Goal: Check status: Check status

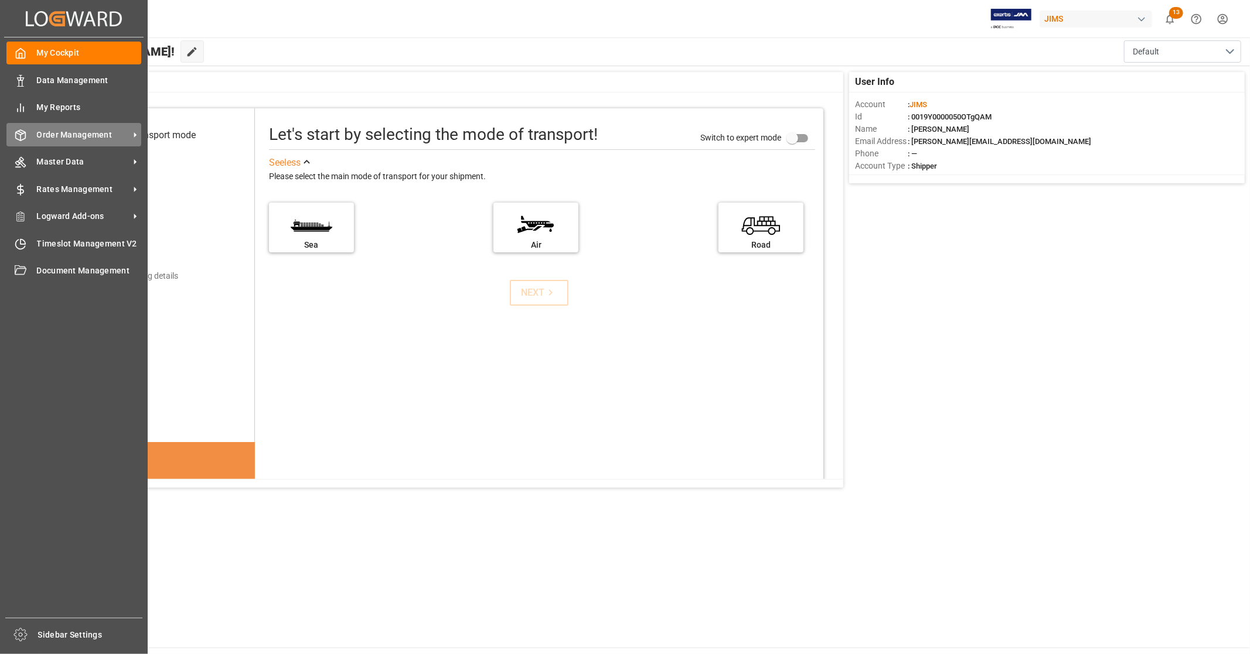
click at [103, 135] on span "Order Management" at bounding box center [83, 135] width 93 height 12
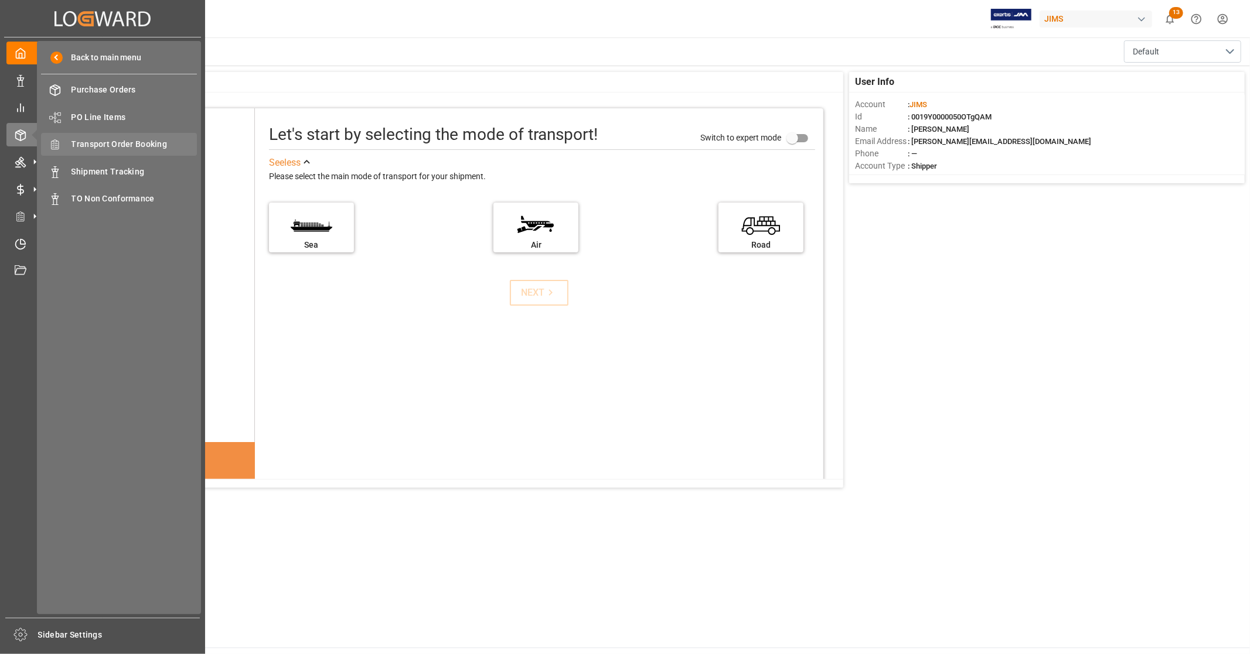
click at [127, 149] on span "Transport Order Booking" at bounding box center [134, 144] width 126 height 12
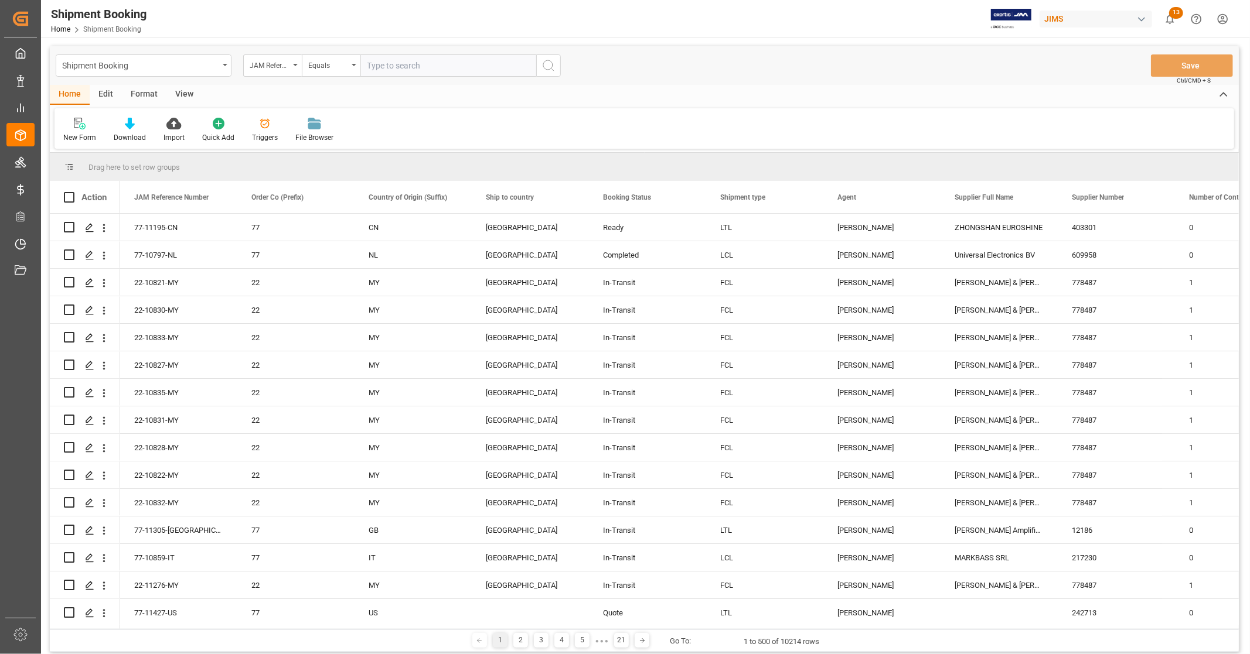
click at [180, 91] on div "View" at bounding box center [184, 95] width 36 height 20
click at [75, 125] on icon at bounding box center [75, 124] width 12 height 12
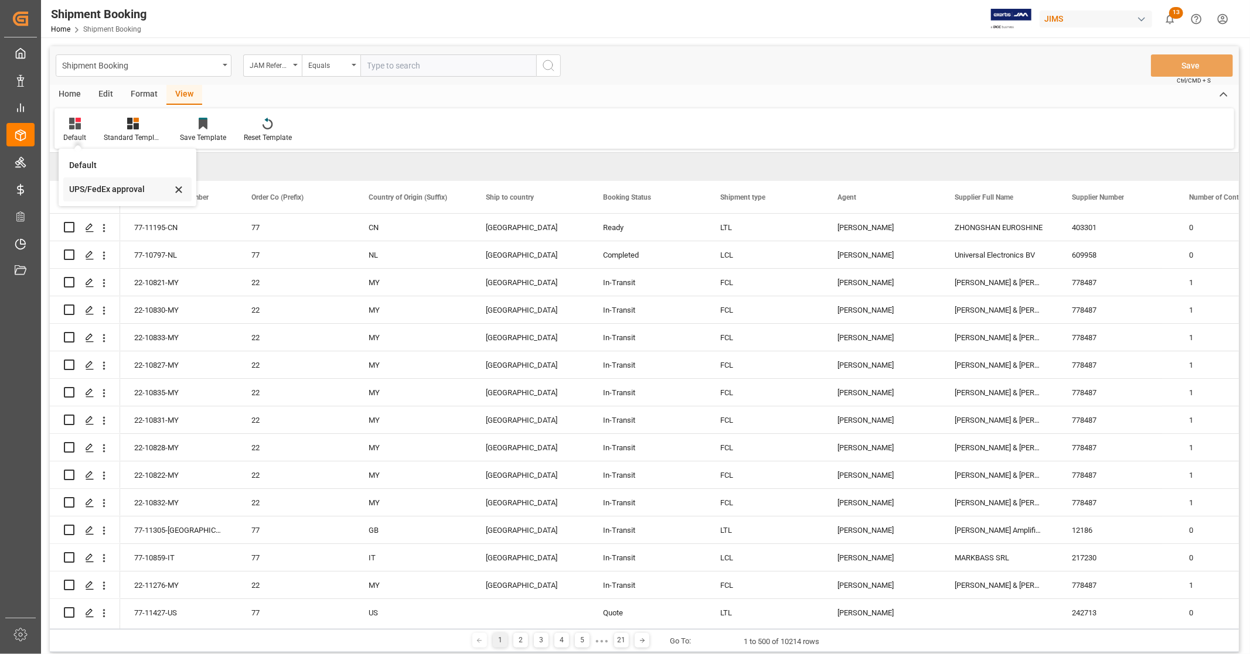
click at [90, 192] on div "UPS/FedEx approval" at bounding box center [120, 189] width 103 height 12
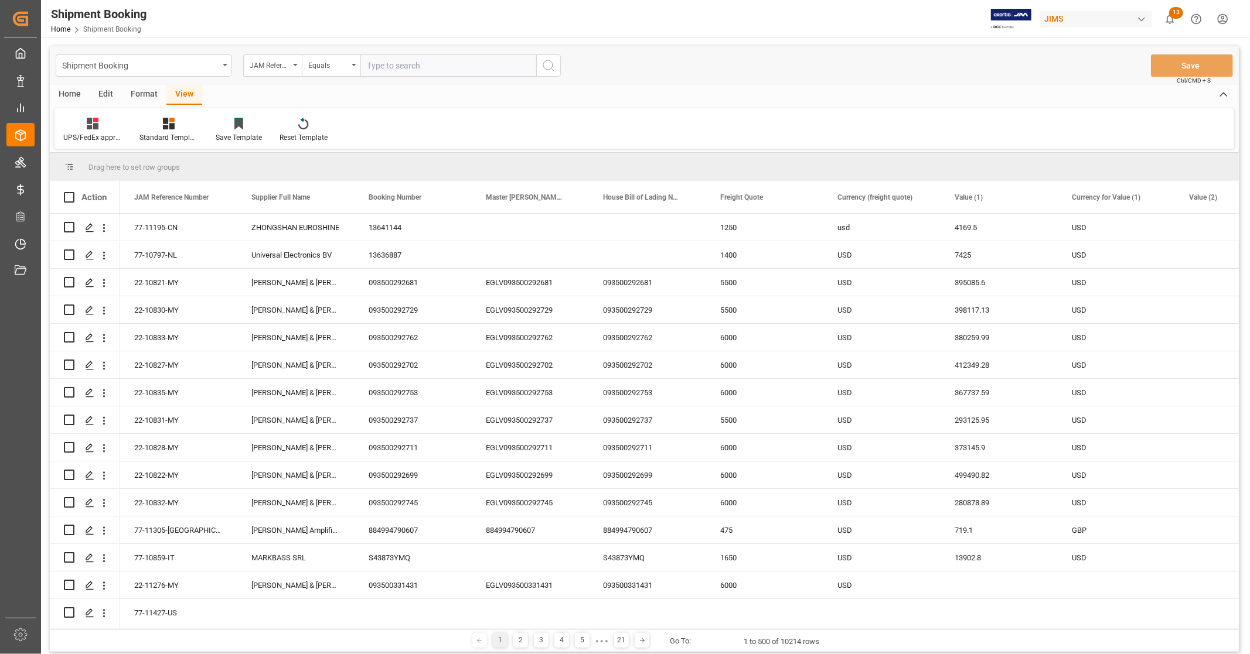
click at [76, 90] on div "Home" at bounding box center [70, 95] width 40 height 20
click at [130, 129] on div "Download" at bounding box center [130, 130] width 50 height 26
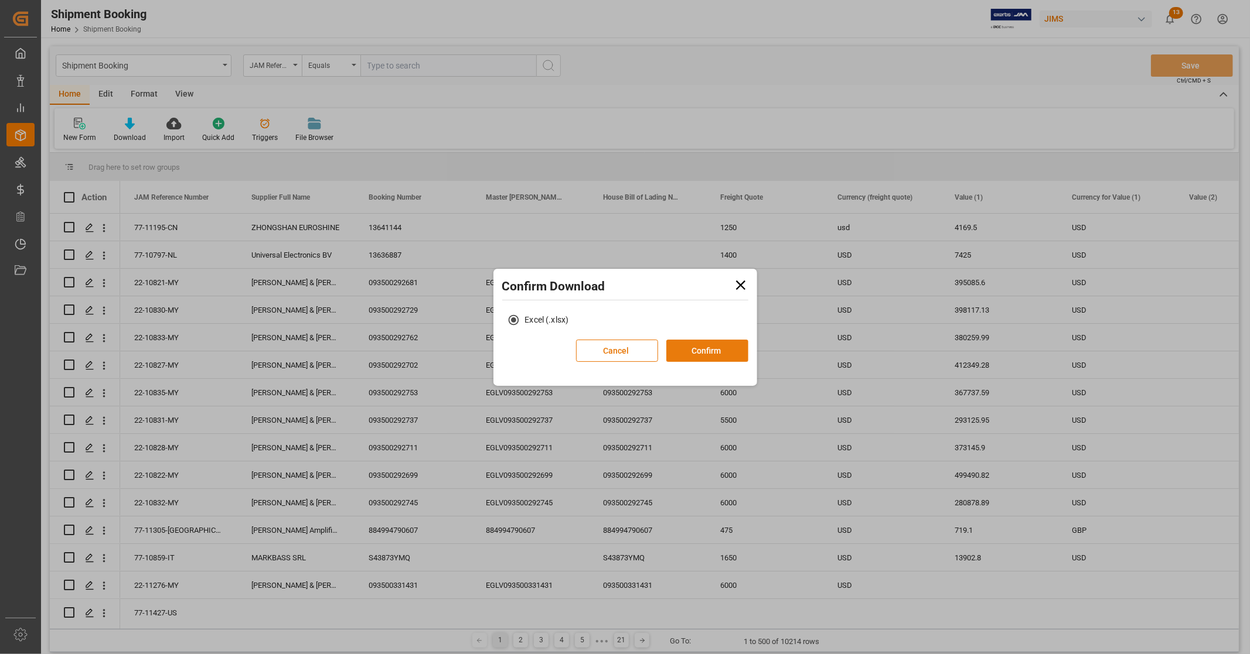
click at [706, 353] on button "Confirm" at bounding box center [707, 351] width 82 height 22
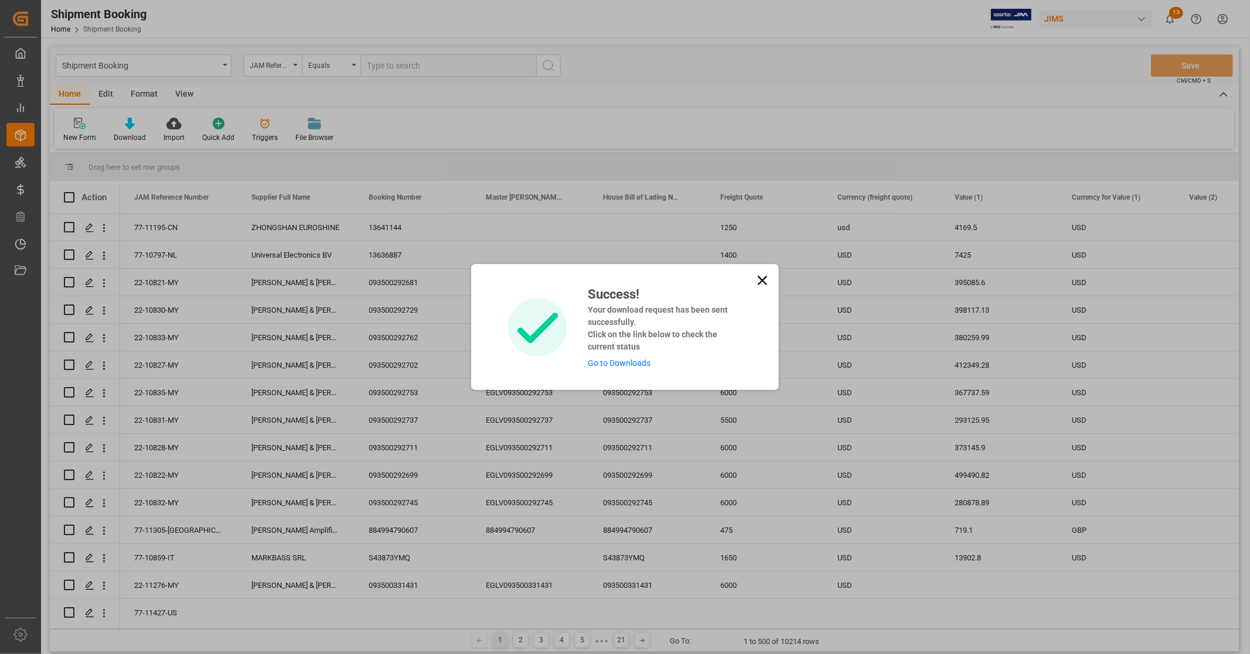
click at [625, 362] on link "Go to Downloads" at bounding box center [619, 363] width 63 height 9
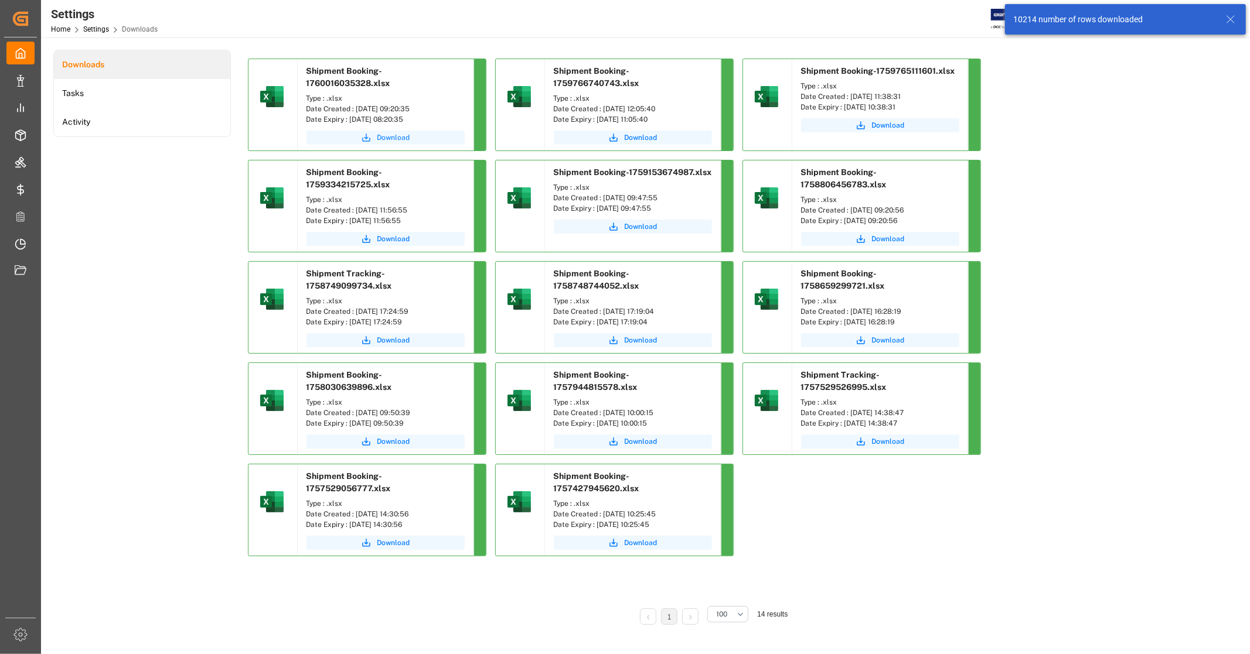
click at [408, 137] on span "Download" at bounding box center [393, 137] width 33 height 11
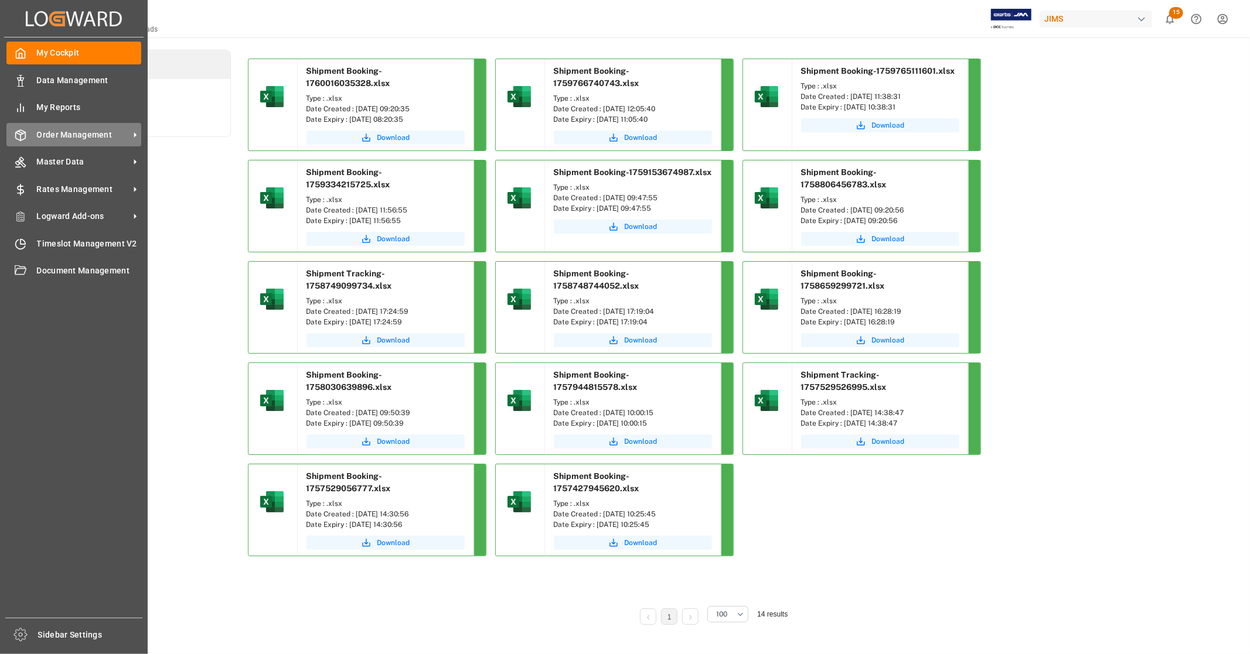
click at [85, 124] on div "Order Management Order Management" at bounding box center [73, 134] width 135 height 23
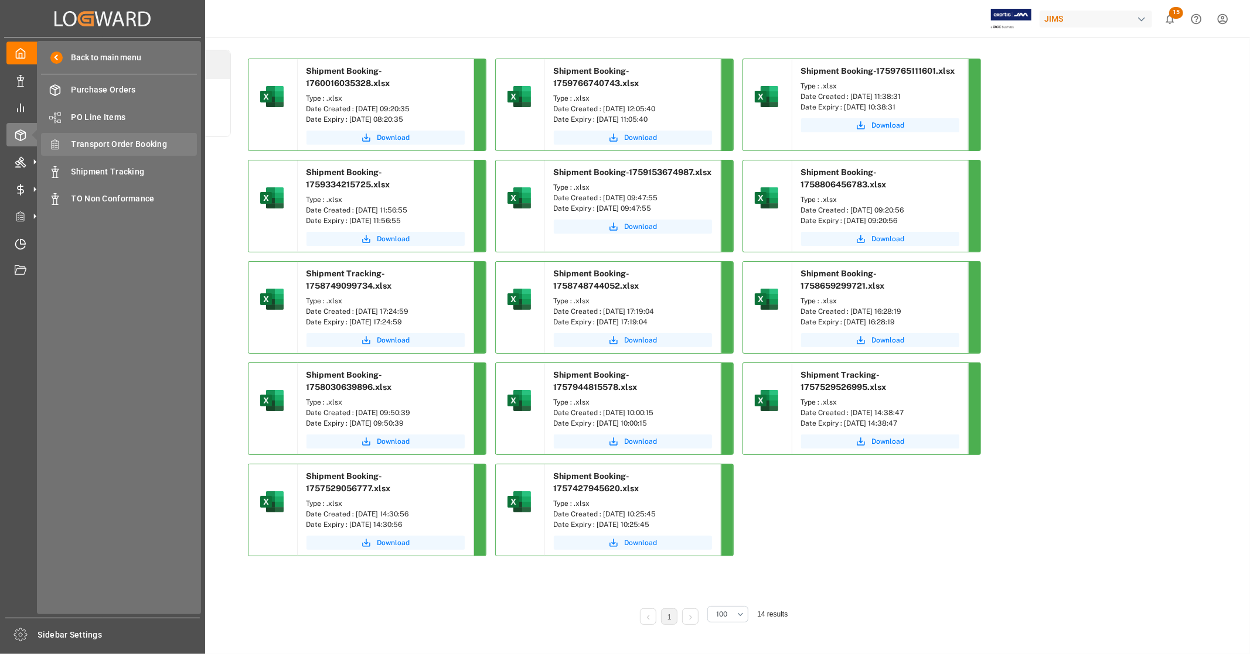
click at [131, 139] on span "Transport Order Booking" at bounding box center [134, 144] width 126 height 12
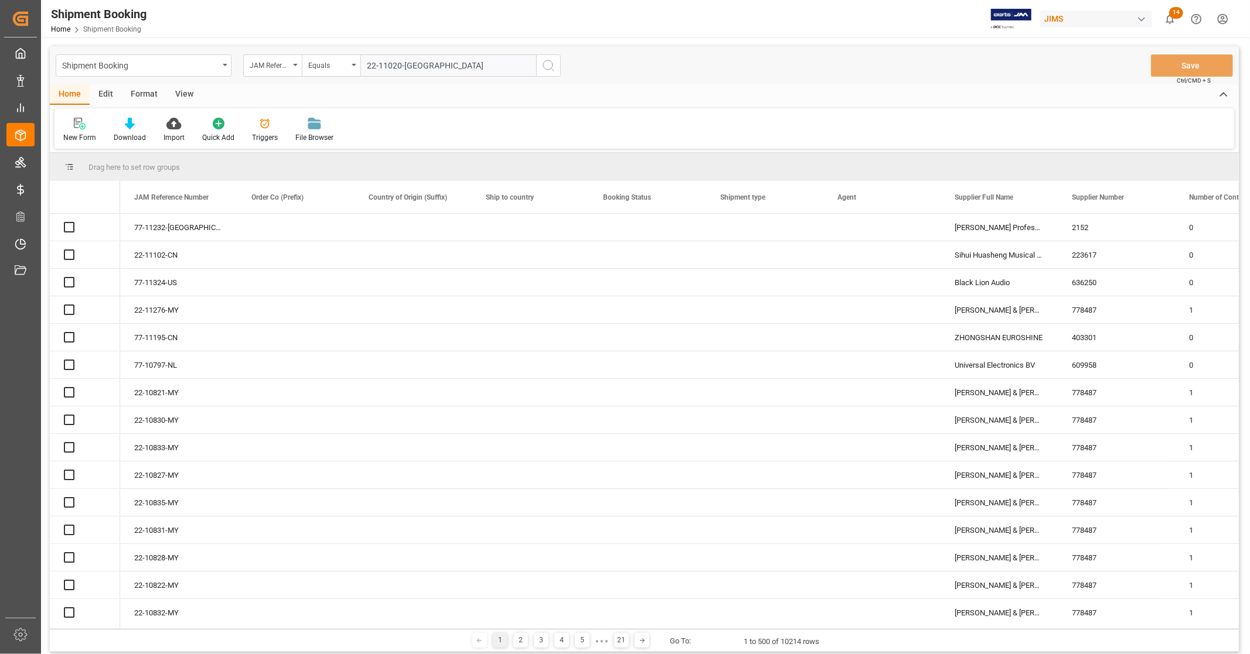
type input "22-11020-[GEOGRAPHIC_DATA]"
click at [546, 63] on icon "search button" at bounding box center [548, 66] width 14 height 14
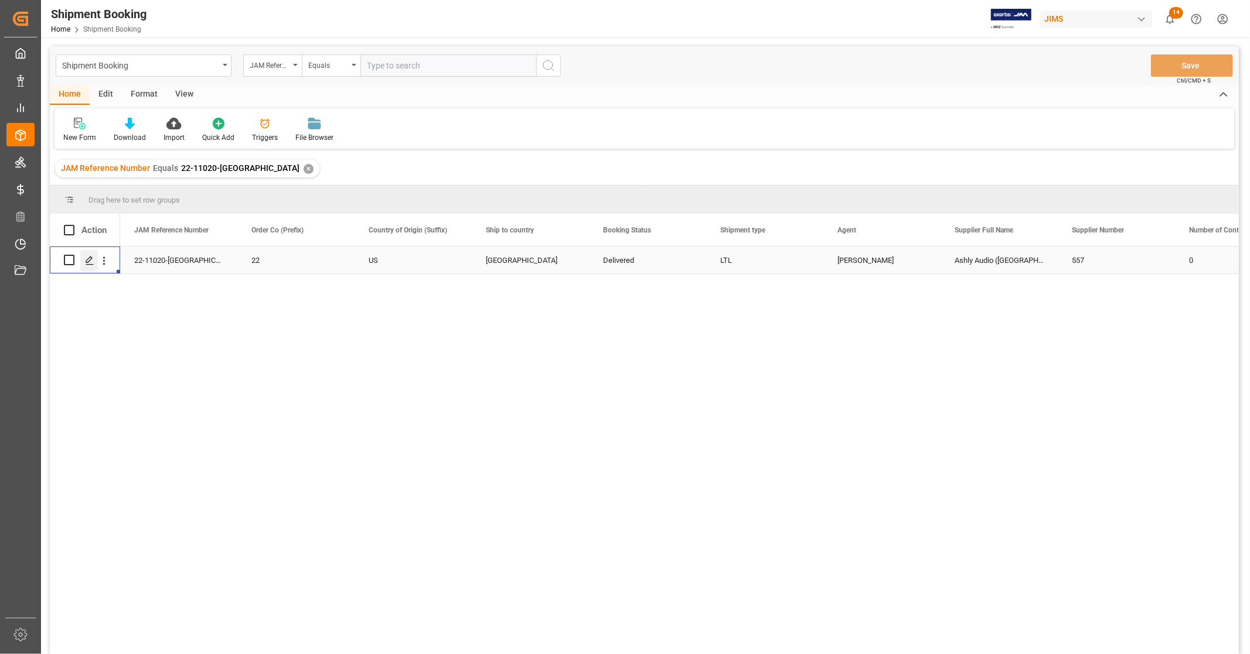
click at [90, 261] on icon "Press SPACE to select this row." at bounding box center [89, 260] width 9 height 9
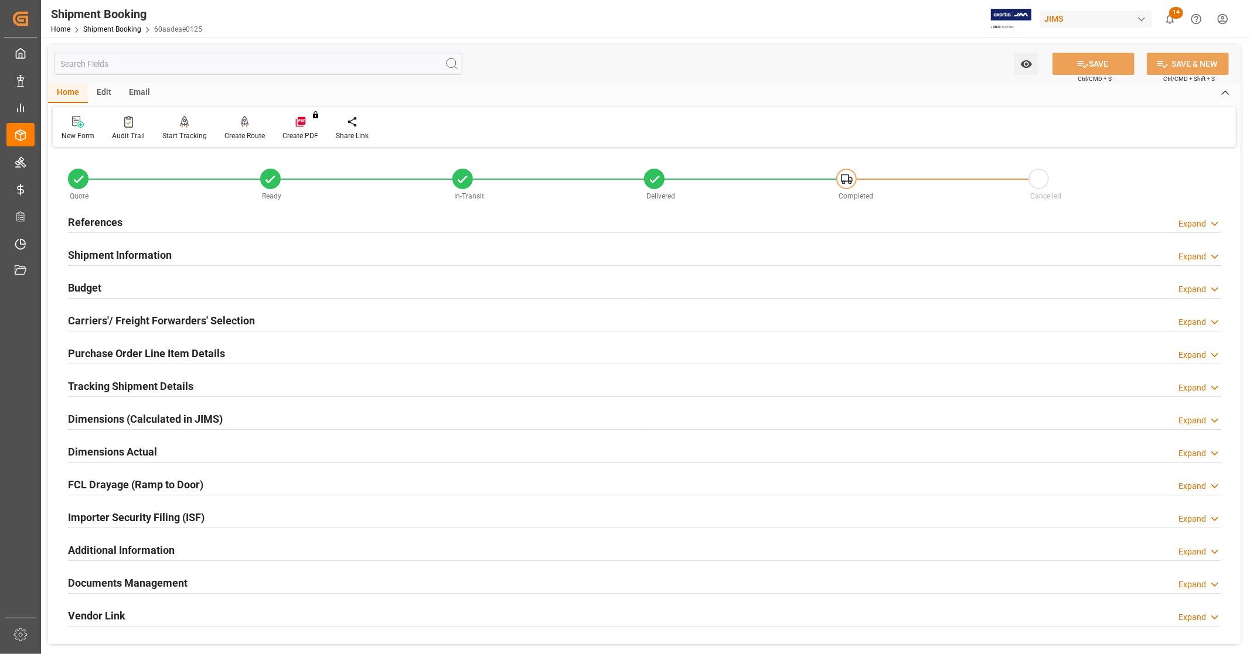
click at [138, 347] on h2 "Purchase Order Line Item Details" at bounding box center [146, 354] width 157 height 16
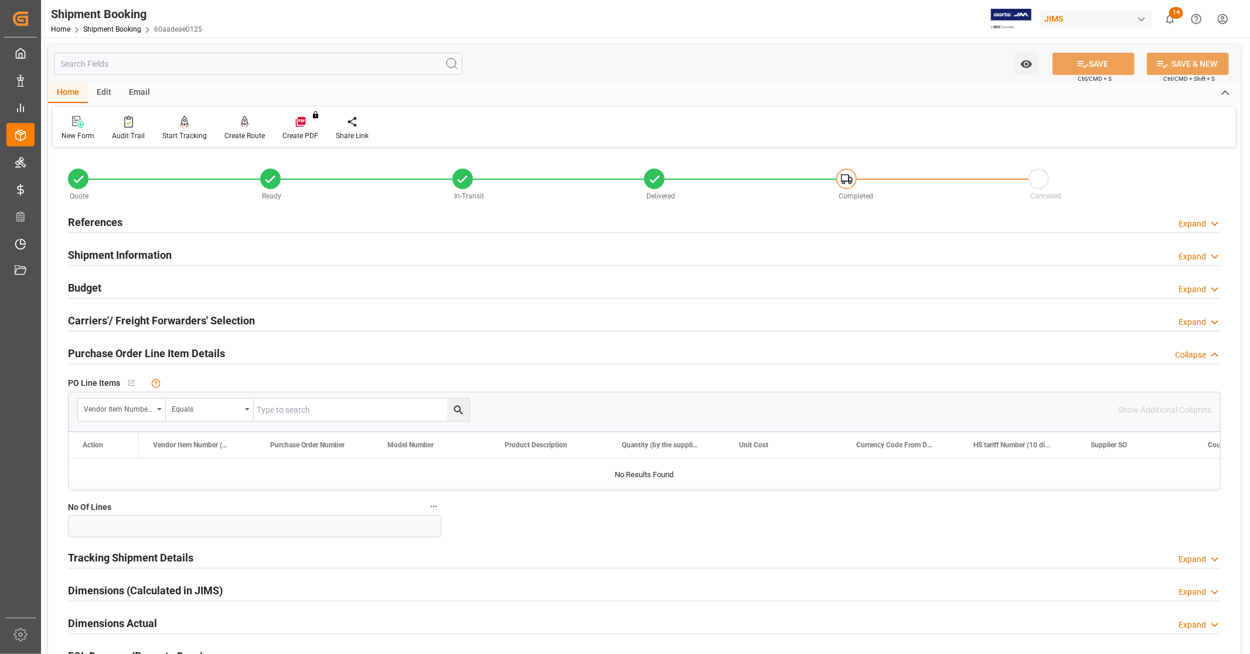
click at [138, 347] on h2 "Purchase Order Line Item Details" at bounding box center [146, 354] width 157 height 16
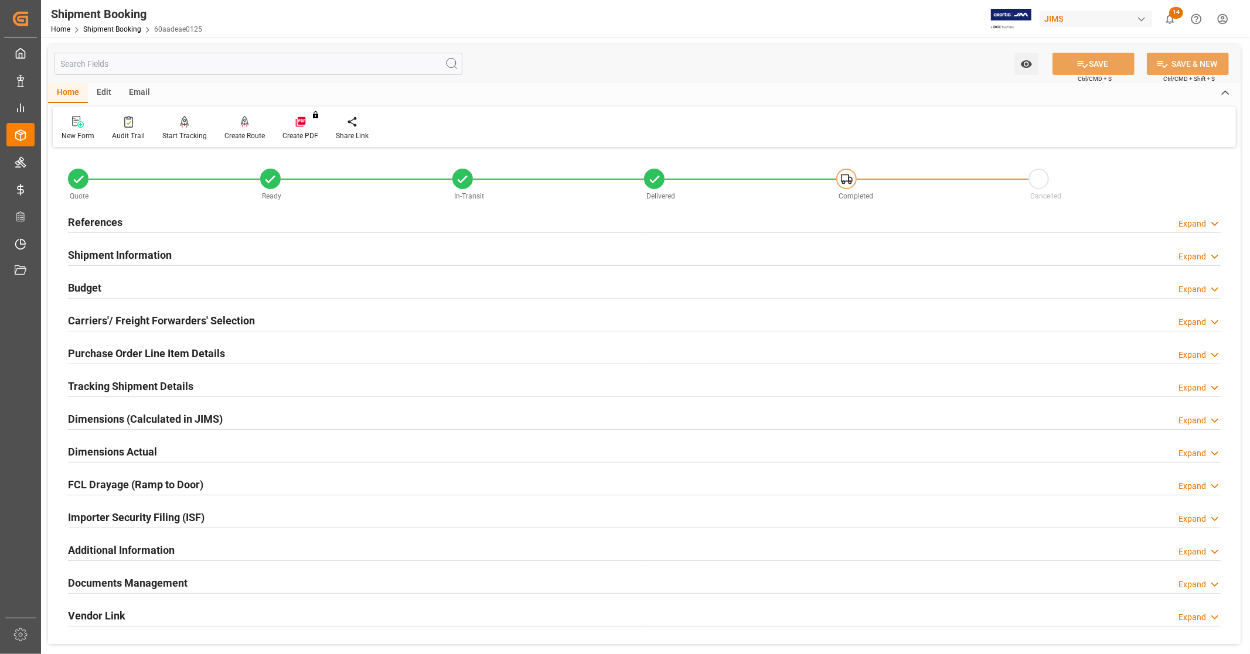
click at [129, 224] on div "References Expand" at bounding box center [644, 221] width 1153 height 22
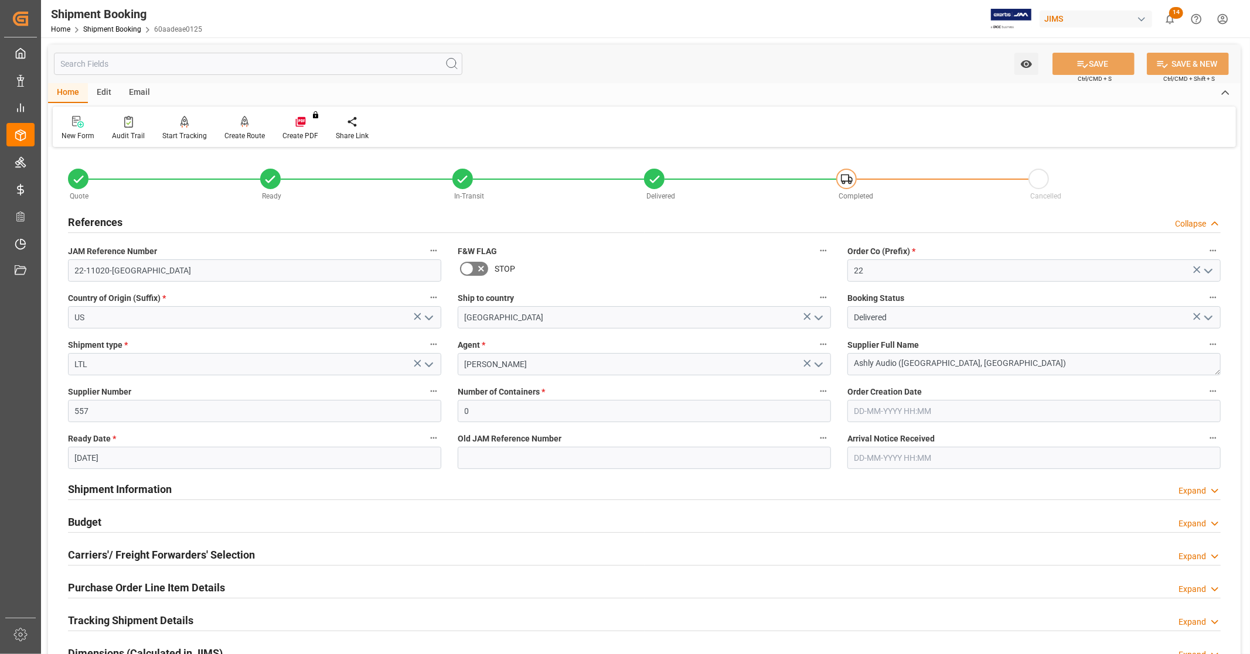
click at [154, 218] on div "References Collapse" at bounding box center [644, 221] width 1153 height 22
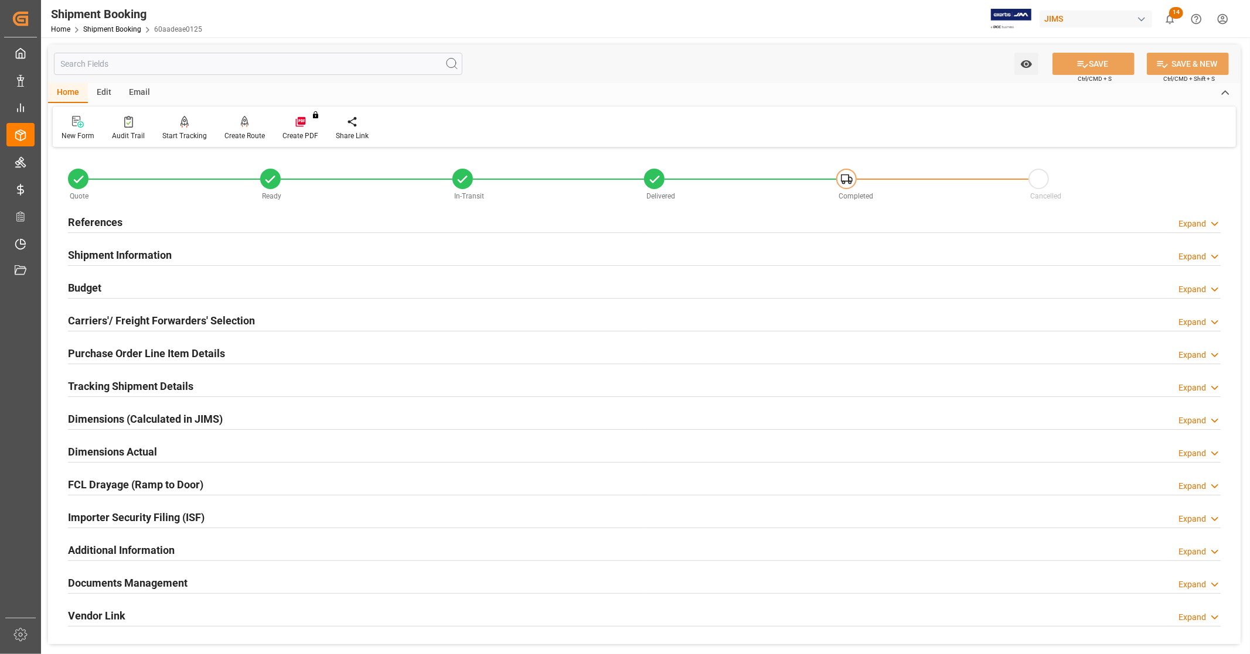
click at [150, 281] on div "Budget Expand" at bounding box center [644, 287] width 1153 height 22
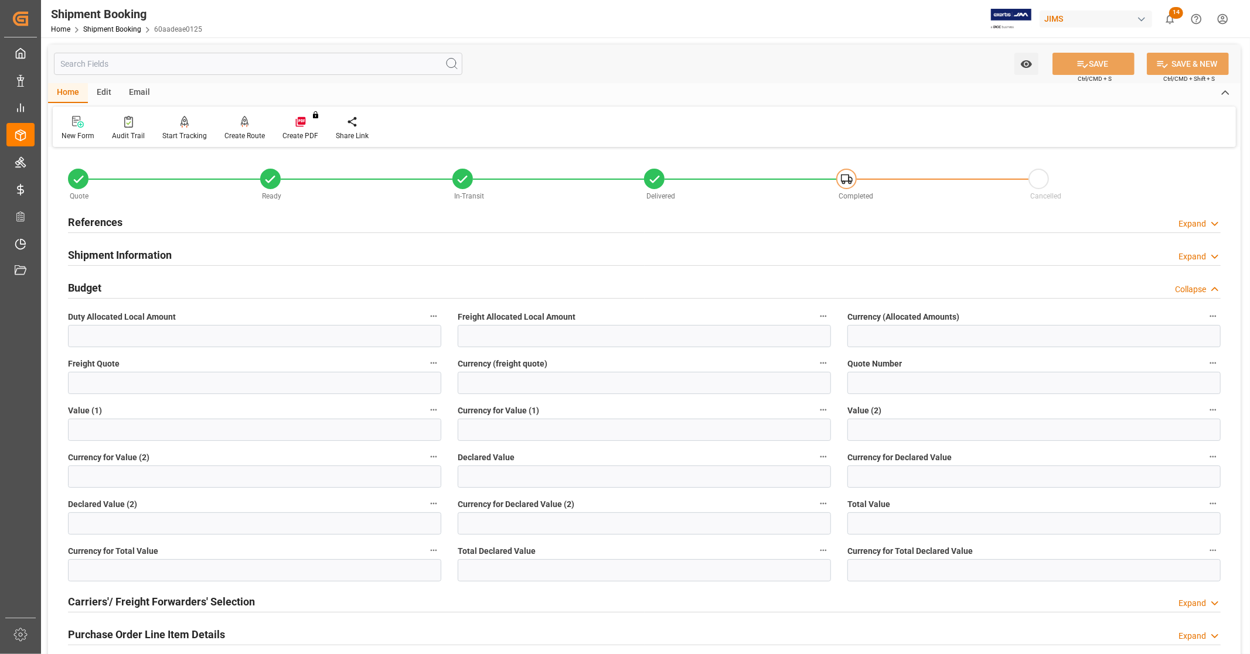
click at [150, 282] on div "Budget Collapse" at bounding box center [644, 287] width 1153 height 22
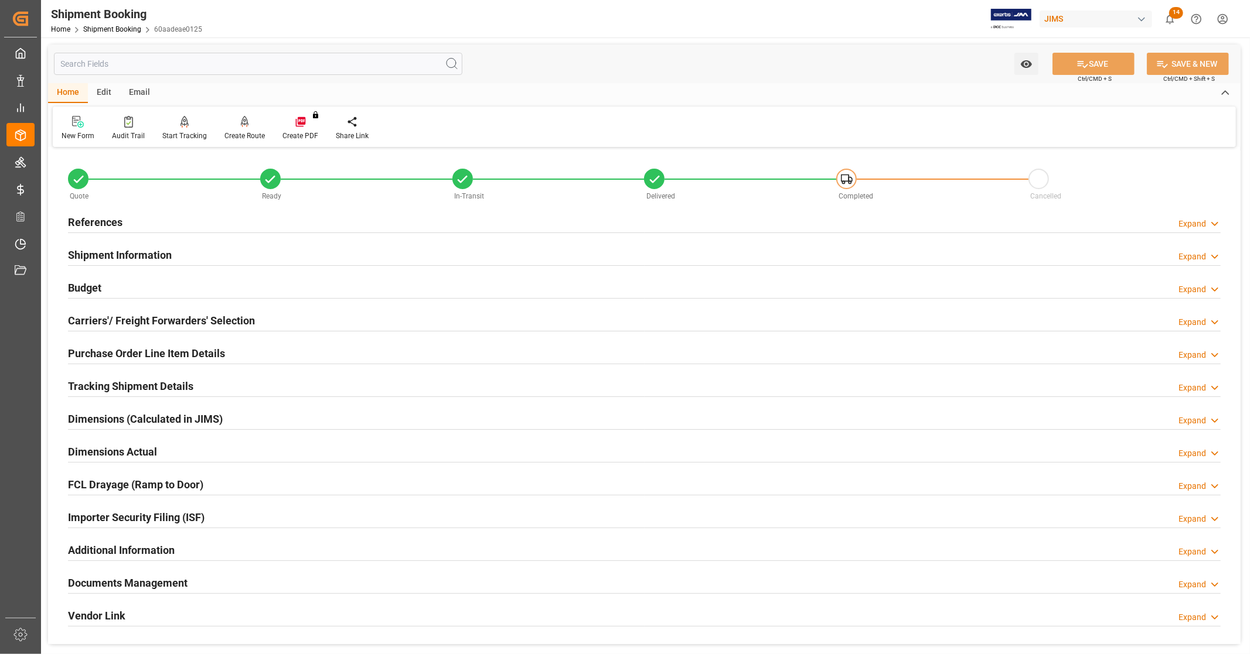
click at [142, 224] on div "References Expand" at bounding box center [644, 221] width 1153 height 22
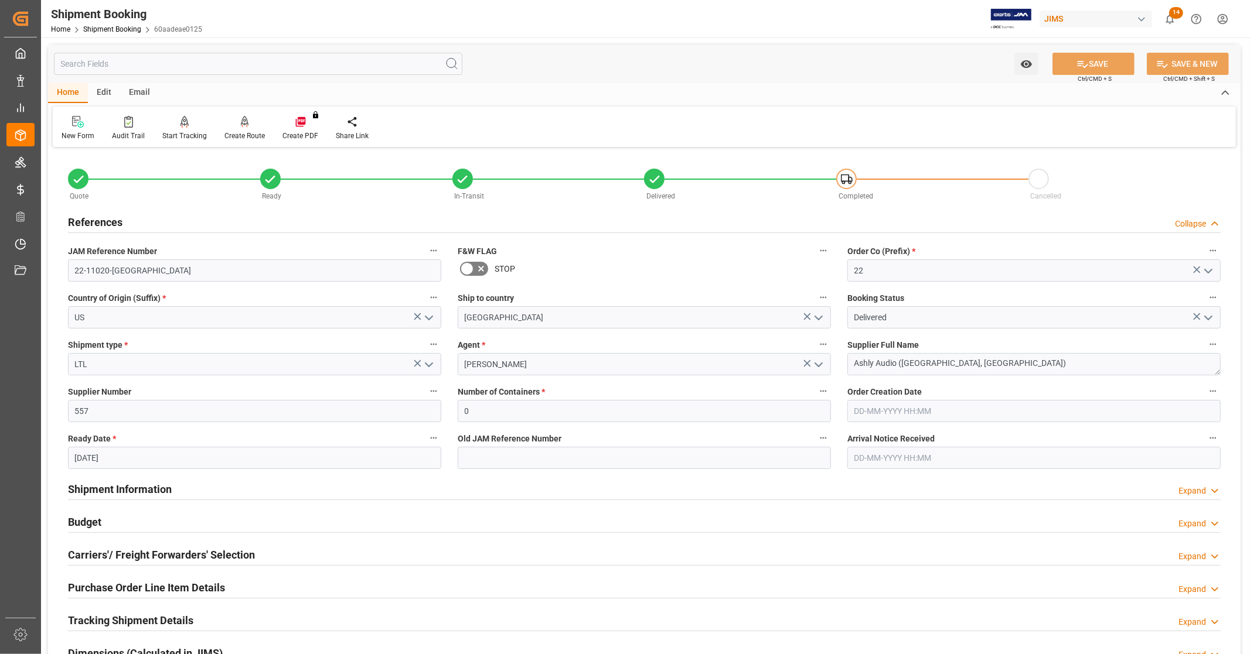
click at [142, 221] on div "References Collapse" at bounding box center [644, 221] width 1153 height 22
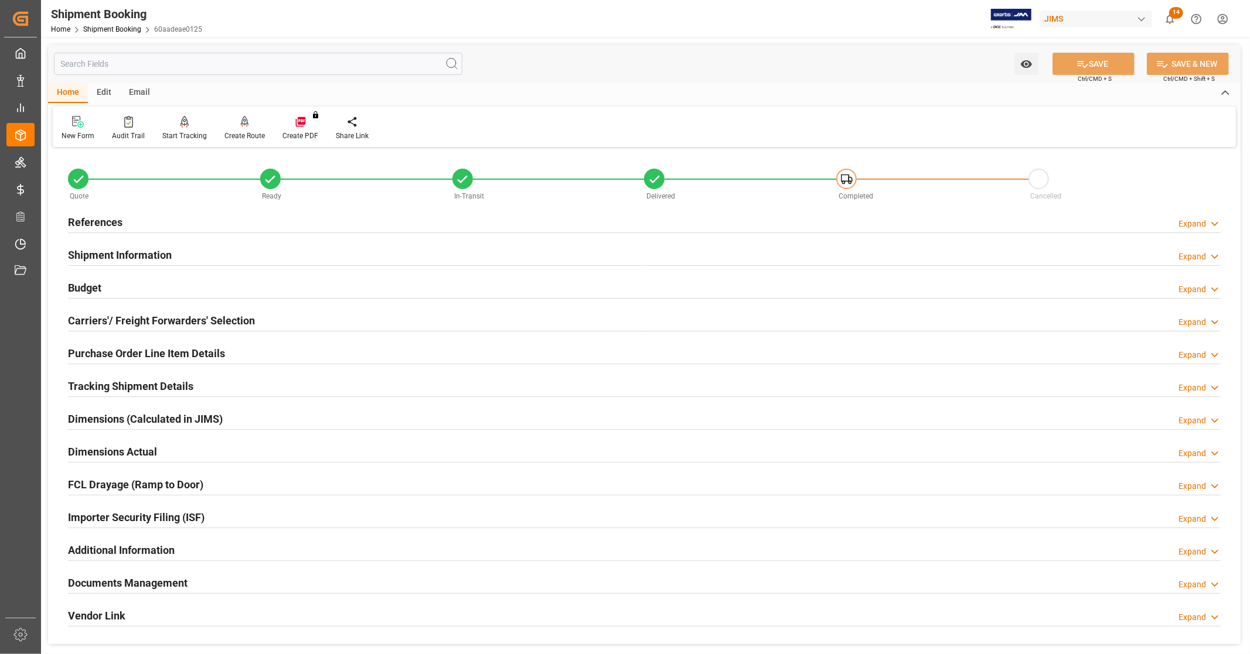
click at [142, 247] on div "Shipment Information" at bounding box center [120, 254] width 104 height 22
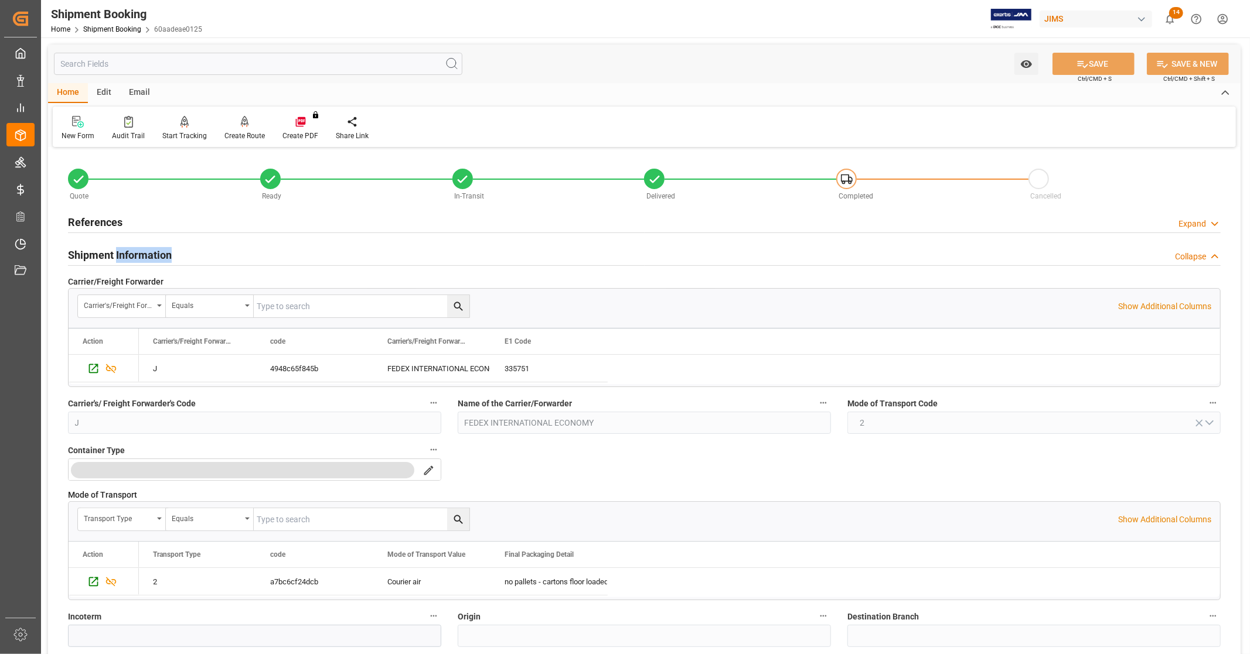
click at [142, 247] on h2 "Shipment Information" at bounding box center [120, 255] width 104 height 16
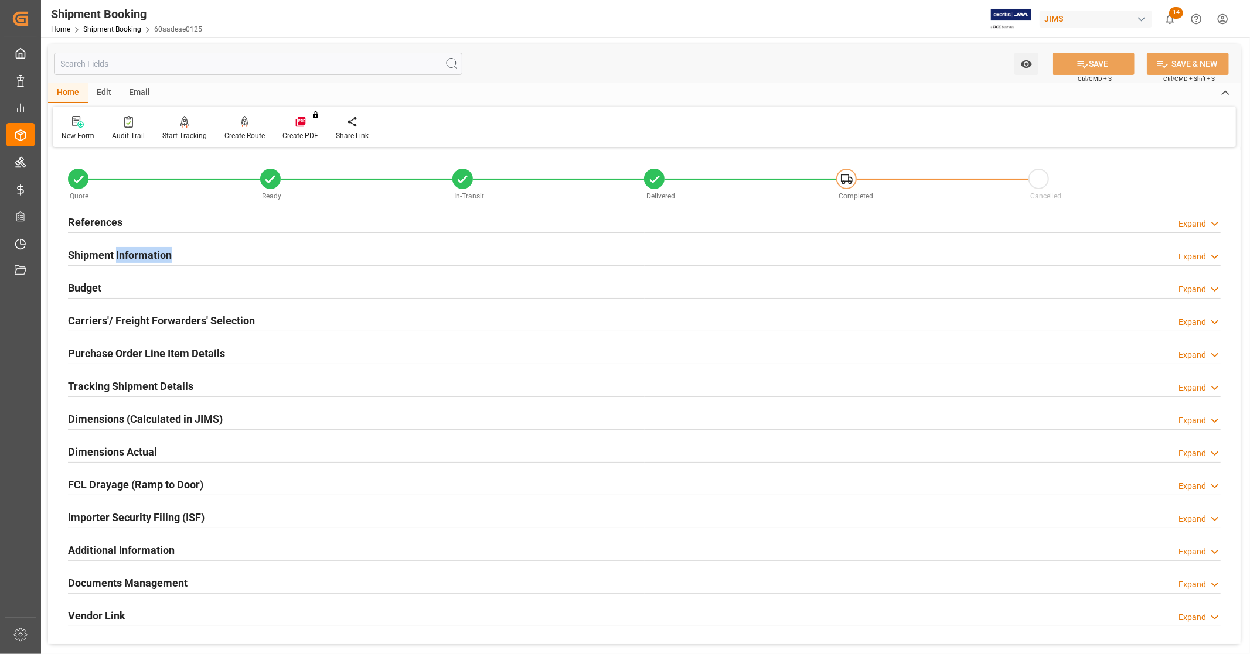
click at [141, 257] on h2 "Shipment Information" at bounding box center [120, 255] width 104 height 16
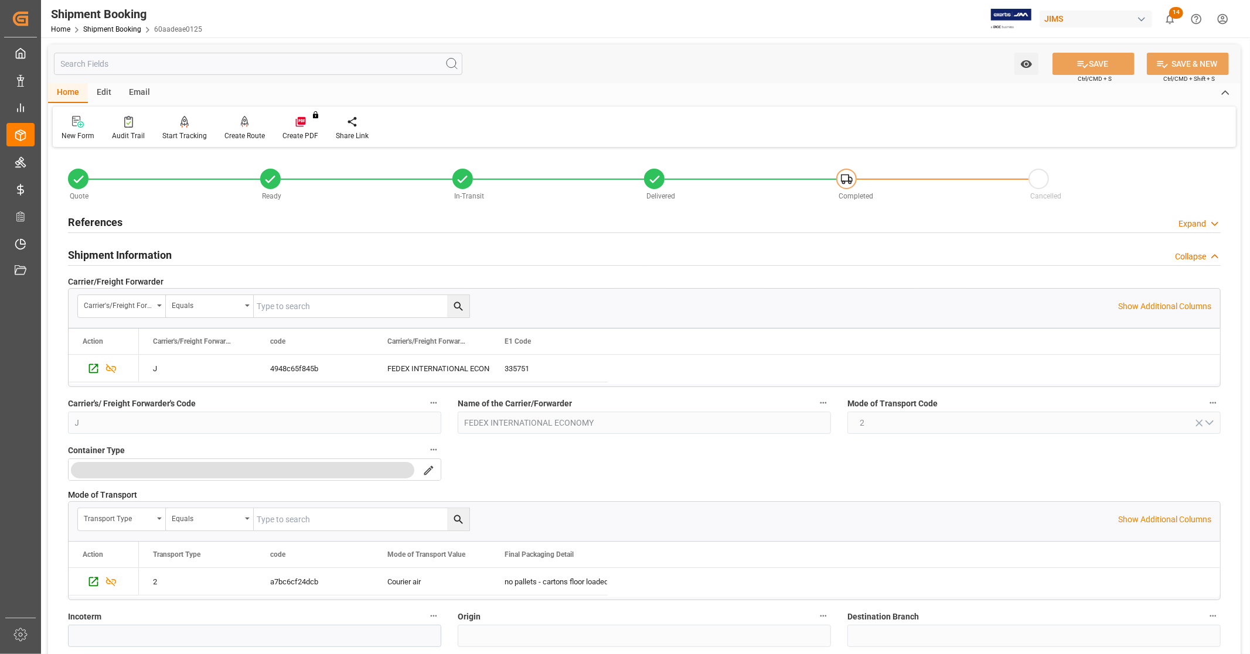
click at [141, 257] on h2 "Shipment Information" at bounding box center [120, 255] width 104 height 16
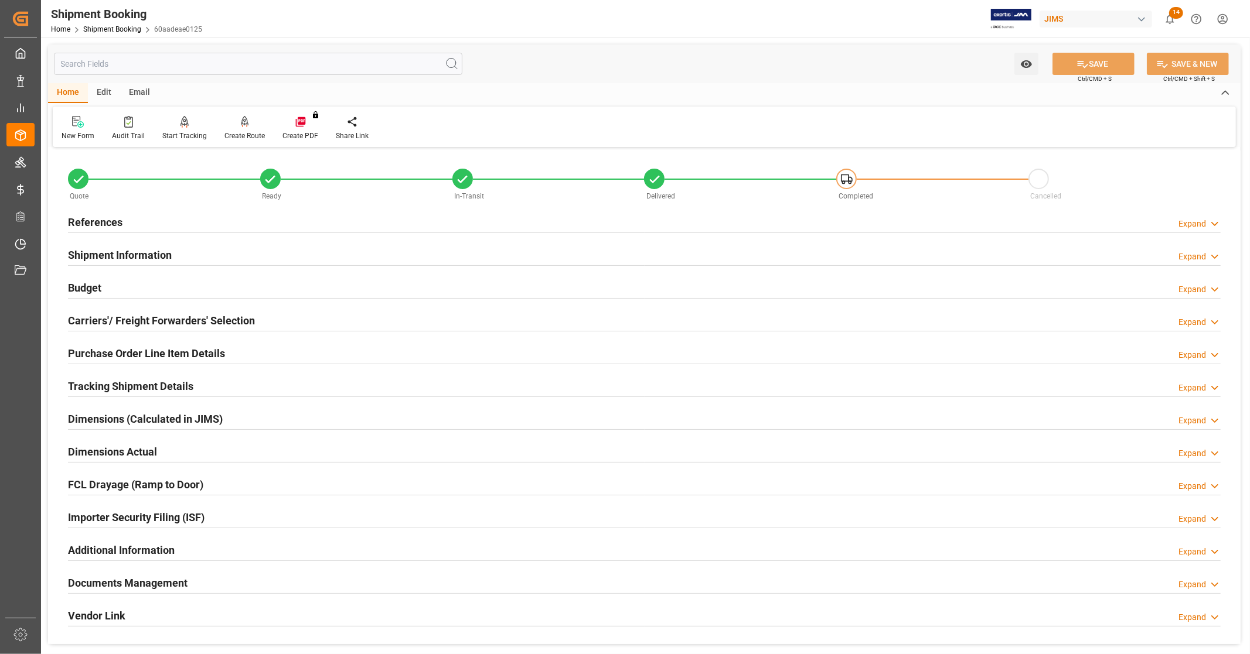
click at [134, 389] on h2 "Tracking Shipment Details" at bounding box center [130, 387] width 125 height 16
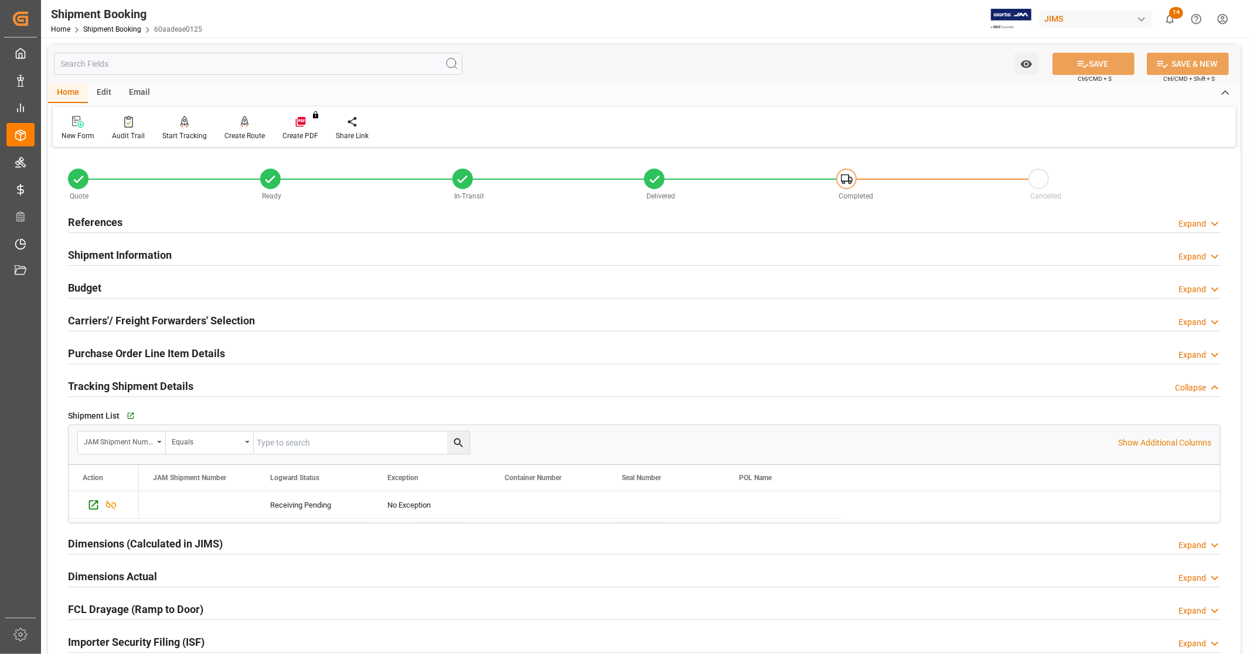
click at [135, 387] on h2 "Tracking Shipment Details" at bounding box center [130, 387] width 125 height 16
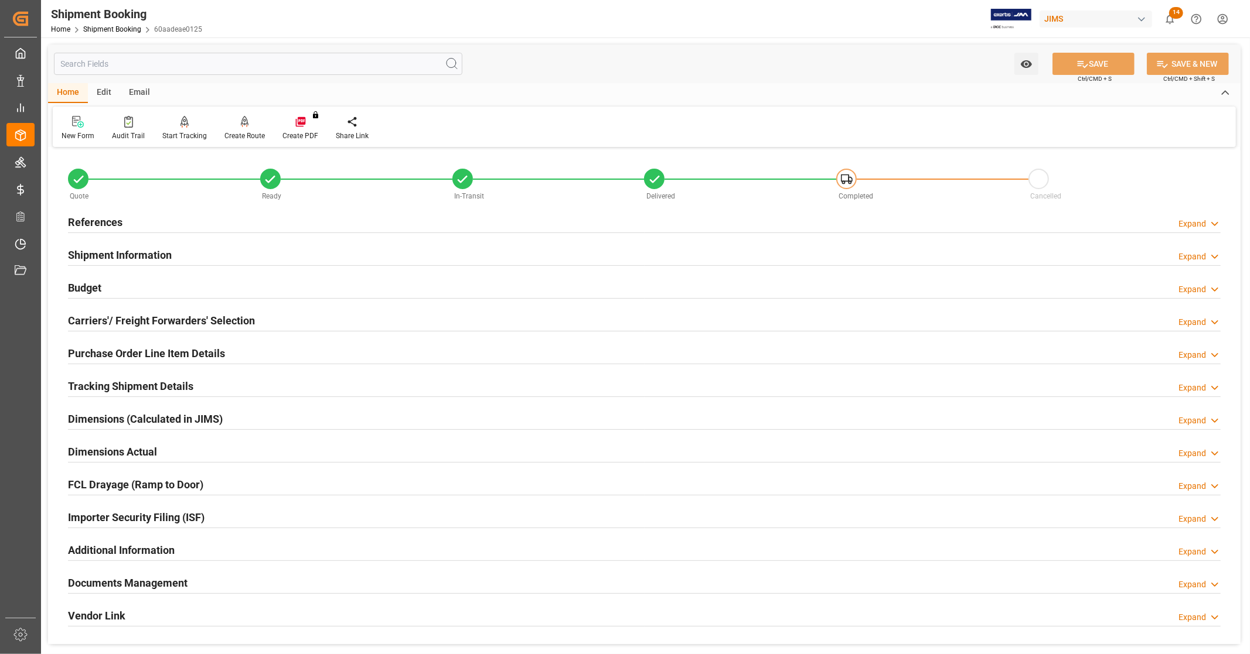
click at [154, 583] on h2 "Documents Management" at bounding box center [128, 583] width 120 height 16
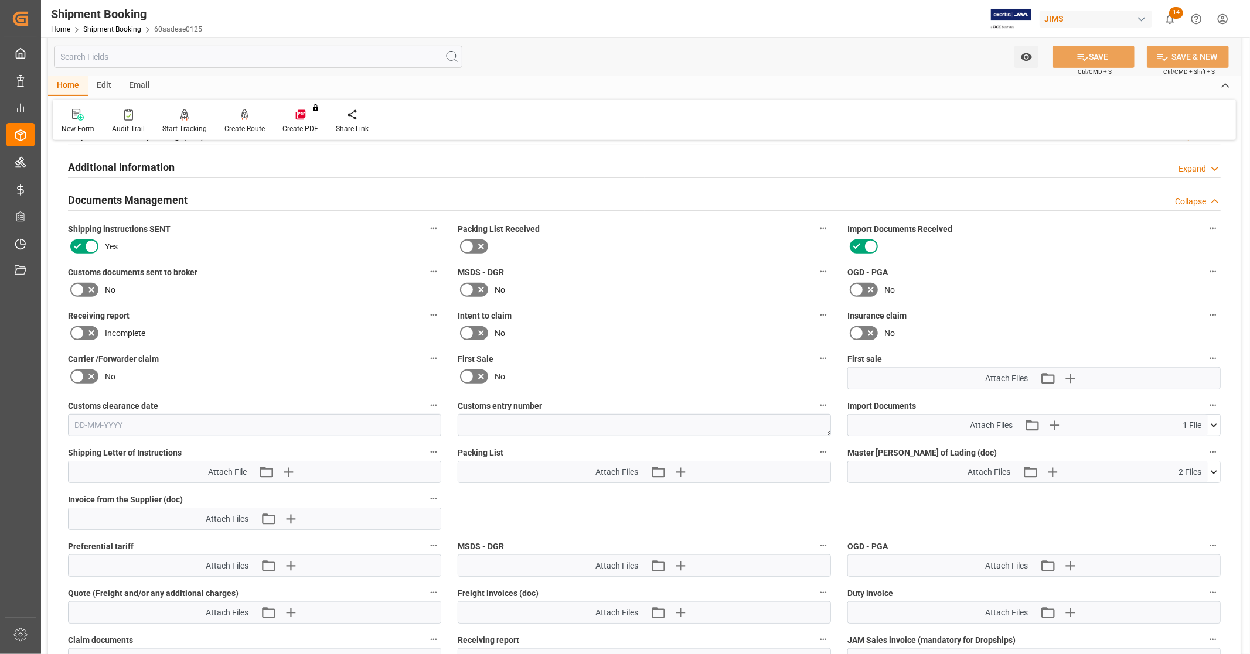
scroll to position [390, 0]
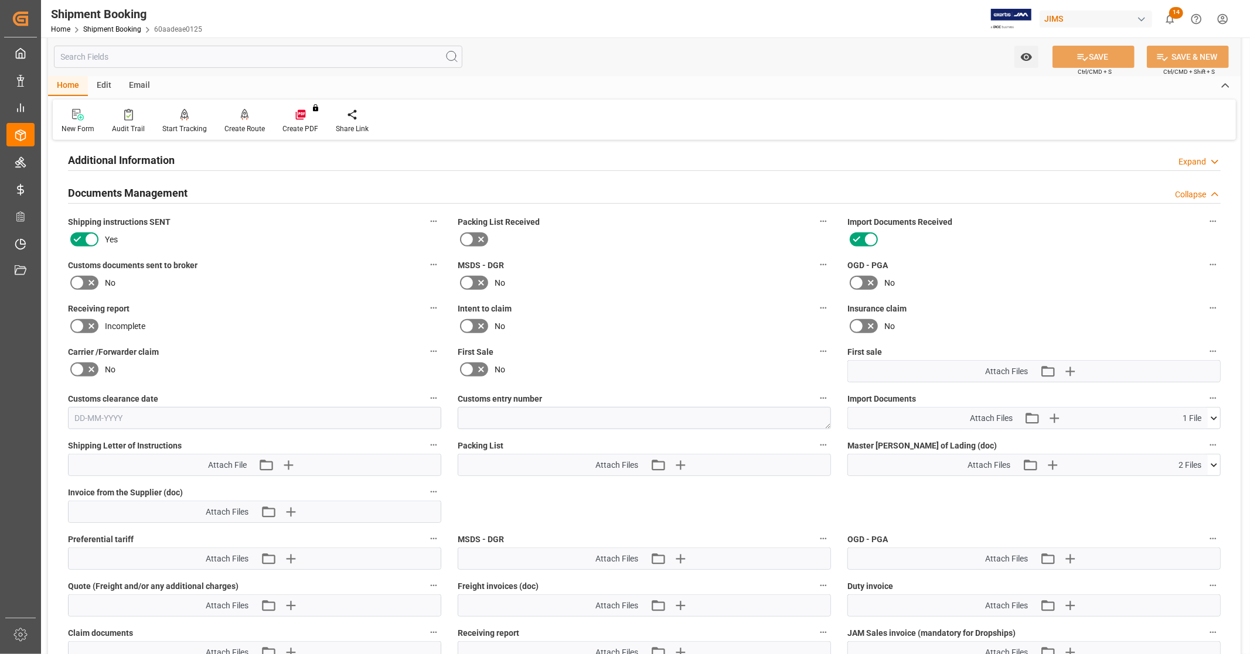
click at [1217, 416] on icon at bounding box center [1214, 418] width 12 height 12
click at [1207, 440] on icon at bounding box center [1207, 441] width 11 height 8
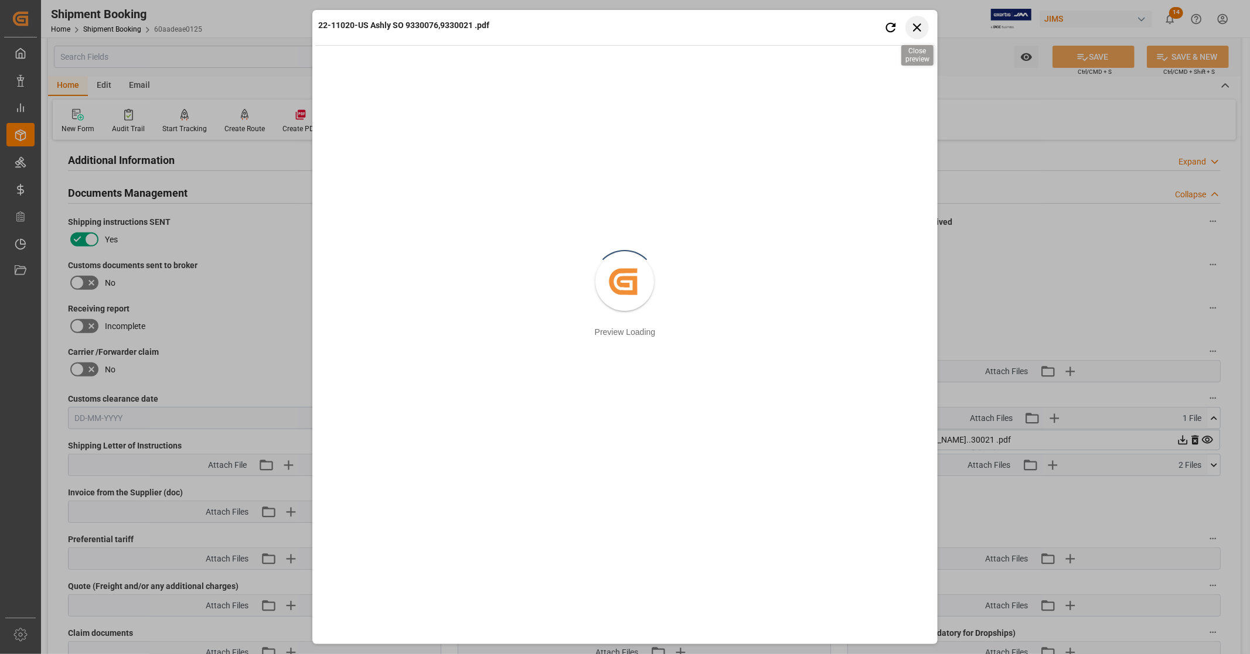
click at [917, 25] on icon "button" at bounding box center [916, 27] width 15 height 15
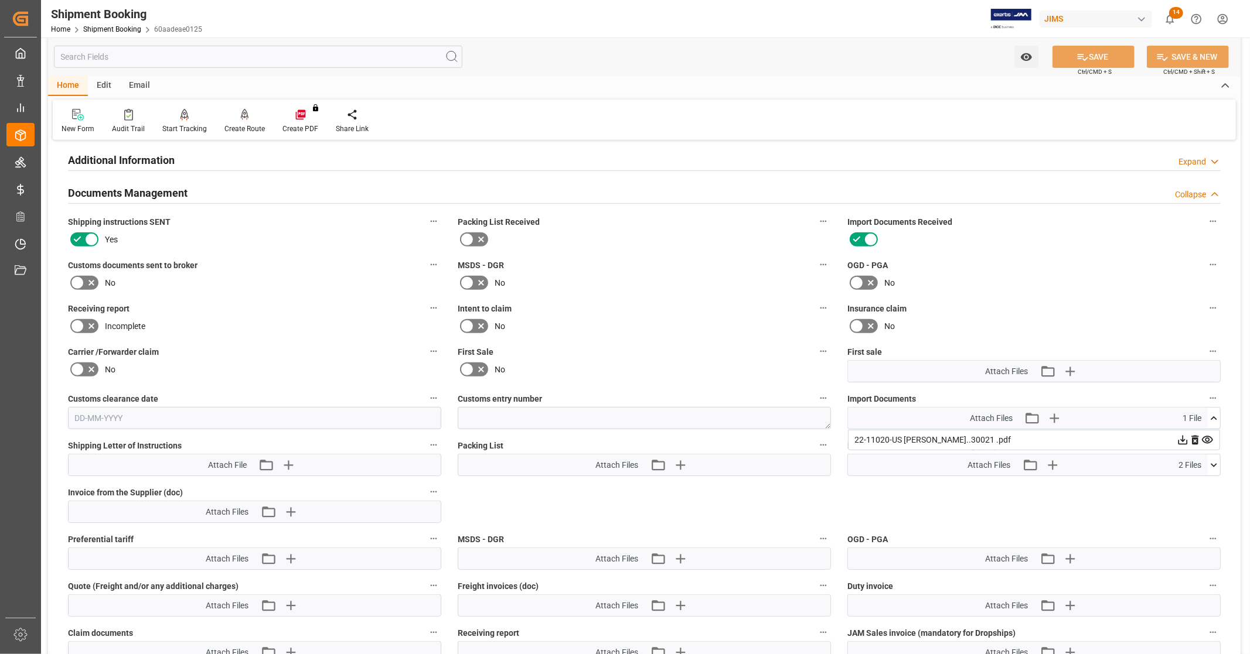
click at [1216, 419] on icon at bounding box center [1214, 418] width 12 height 12
click at [451, 114] on div "New Form Audit Trail Start Tracking Create Empty Shipment Tracking Create Route…" at bounding box center [644, 120] width 1183 height 40
